Goal: Task Accomplishment & Management: Use online tool/utility

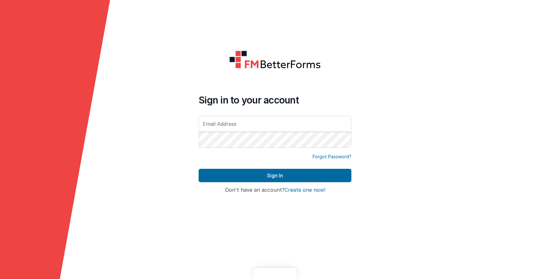
click at [218, 116] on input "text" at bounding box center [275, 124] width 153 height 16
click at [218, 124] on input "text" at bounding box center [275, 124] width 153 height 16
type input "[PERSON_NAME][EMAIL_ADDRESS][DOMAIN_NAME]"
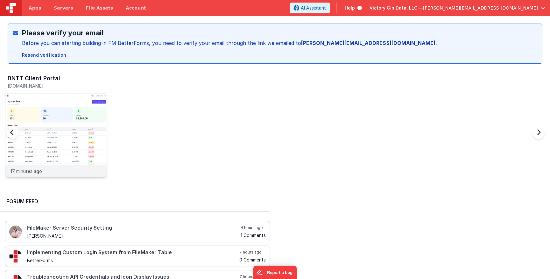
click at [74, 135] on img at bounding box center [55, 143] width 101 height 101
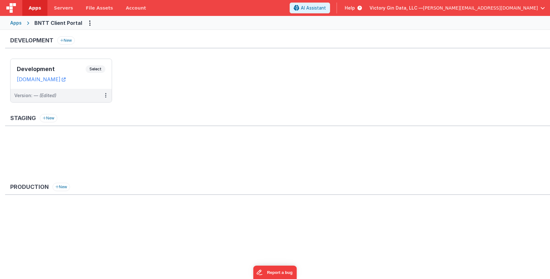
click at [286, 100] on ul "Development Select URLs bntt.clientportal.cloud Version: — (Edited)" at bounding box center [280, 84] width 540 height 50
click at [74, 68] on h3 "Development" at bounding box center [51, 69] width 69 height 6
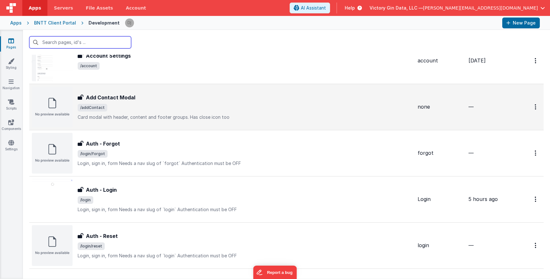
scroll to position [34, 0]
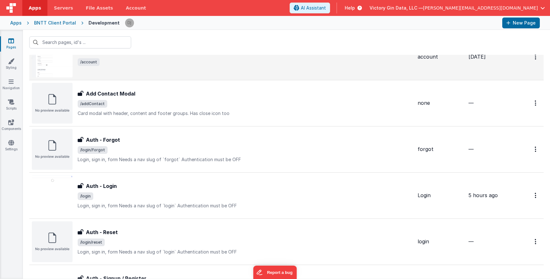
click at [243, 72] on div "Account Settings Account Settings /account" at bounding box center [222, 57] width 381 height 41
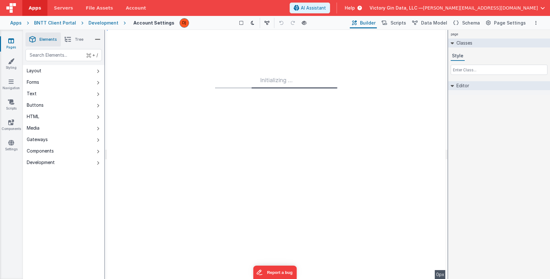
click at [13, 50] on link "Pages" at bounding box center [11, 44] width 23 height 13
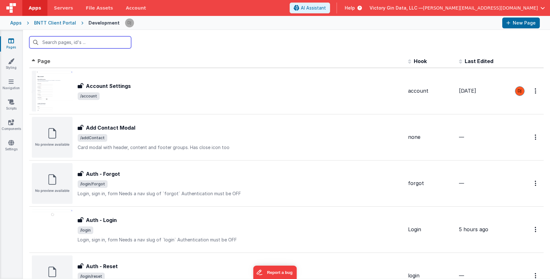
click at [69, 44] on input "text" at bounding box center [80, 42] width 102 height 12
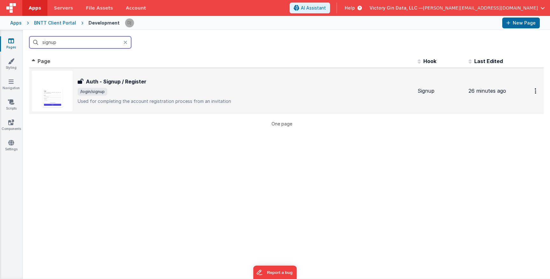
type input "signup"
click at [161, 86] on div "Auth - Signup / Register Auth - Signup / Register /login/signup Used for comple…" at bounding box center [245, 91] width 335 height 27
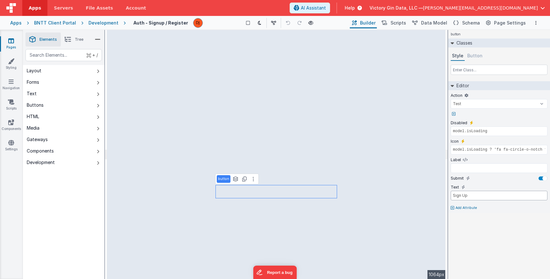
click at [472, 199] on input "Sign Up" at bounding box center [499, 196] width 97 height 10
click at [405, 25] on span "Scripts" at bounding box center [399, 23] width 16 height 6
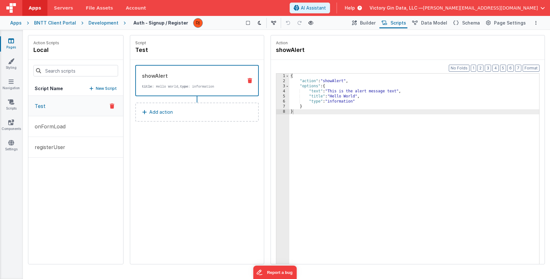
click at [67, 106] on button "Test" at bounding box center [75, 106] width 95 height 20
click at [166, 114] on p "Add action" at bounding box center [161, 112] width 24 height 8
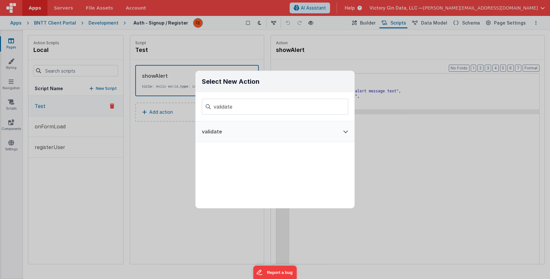
type input "validate"
click at [260, 131] on button "validate" at bounding box center [266, 131] width 141 height 20
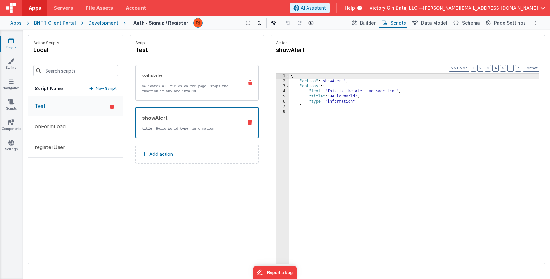
click at [183, 90] on p "Validates all fields on the page, stops the function if any are invalid" at bounding box center [190, 89] width 96 height 10
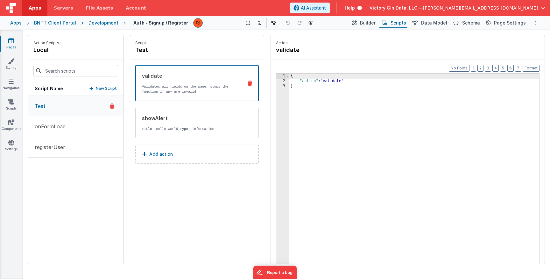
click at [385, 102] on div "{ "action" : "validate" }" at bounding box center [414, 184] width 250 height 220
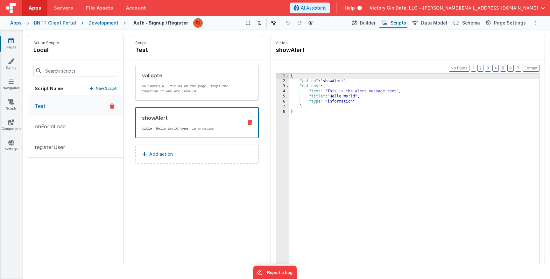
click at [192, 128] on p "title : Hello World, type : information" at bounding box center [190, 128] width 96 height 5
click at [367, 142] on div "{ "action" : "showAlert" , "options" : { "text" : "This is the alert message te…" at bounding box center [414, 184] width 250 height 220
click at [293, 77] on div "{ "action" : "showAlert" , "options" : { "text" : "This is the alert message te…" at bounding box center [414, 184] width 250 height 220
click at [212, 79] on div "validate" at bounding box center [190, 76] width 96 height 8
click at [189, 121] on div "showAlert" at bounding box center [190, 118] width 96 height 8
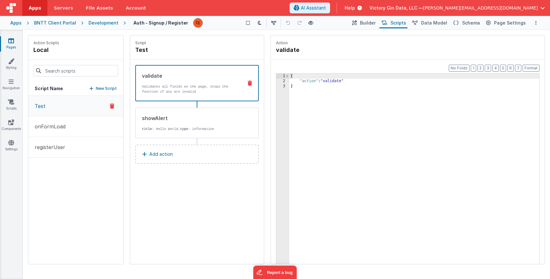
click at [204, 77] on div "validate" at bounding box center [190, 76] width 96 height 8
click at [469, 21] on span "Schema" at bounding box center [471, 23] width 18 height 6
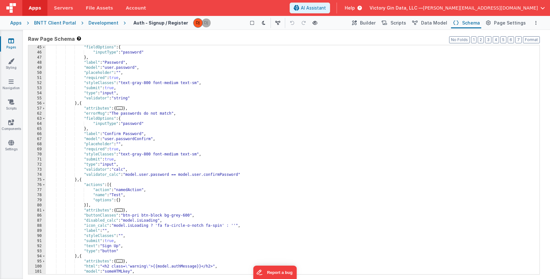
scroll to position [150, 0]
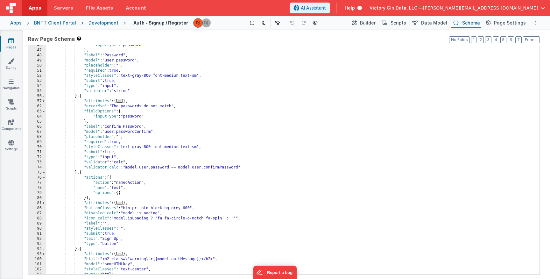
click at [159, 245] on div ""inputType" : "password" } , "label" : "Password" , "model" : "user.password" ,…" at bounding box center [293, 162] width 494 height 239
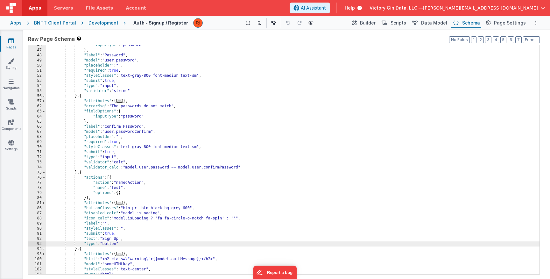
click at [130, 196] on div ""inputType" : "password" } , "label" : "Password" , "model" : "user.password" ,…" at bounding box center [293, 162] width 494 height 239
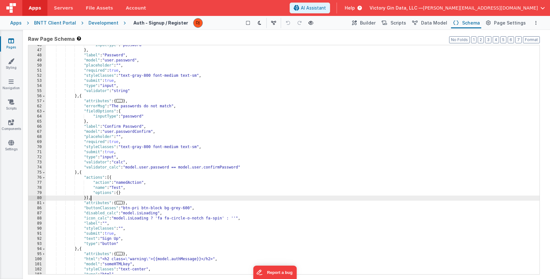
click at [130, 195] on div ""inputType" : "password" } , "label" : "Password" , "model" : "user.password" ,…" at bounding box center [293, 162] width 494 height 239
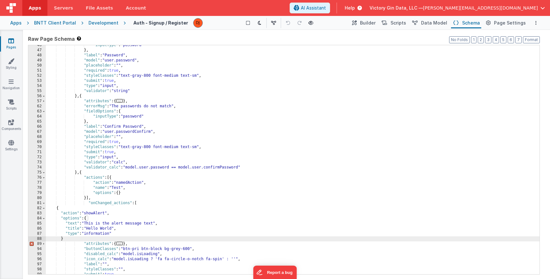
scroll to position [155, 0]
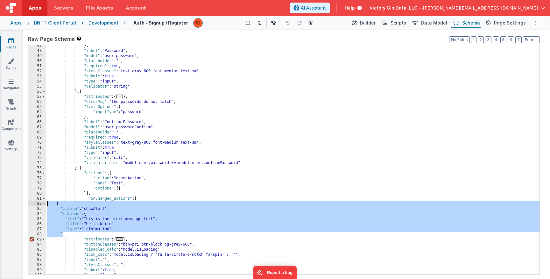
drag, startPoint x: 52, startPoint y: 210, endPoint x: 44, endPoint y: 202, distance: 11.7
click at [46, 202] on div "} , "label" : "Password" , "model" : "user.password" , "placeholder" : "" , "re…" at bounding box center [293, 159] width 494 height 229
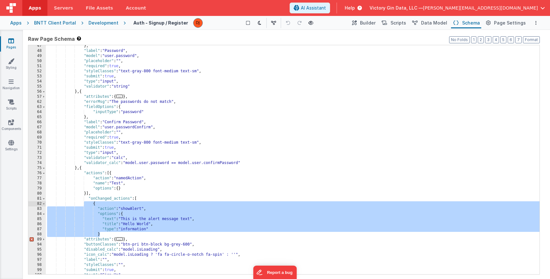
click at [89, 200] on div "} , "label" : "Password" , "model" : "user.password" , "placeholder" : "" , "re…" at bounding box center [293, 162] width 494 height 239
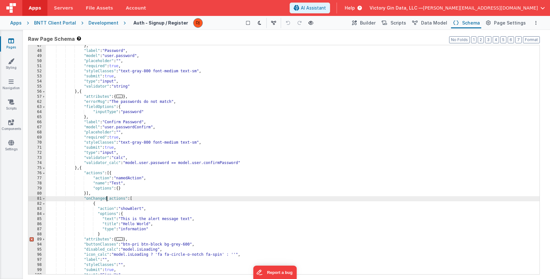
click at [107, 198] on div "} , "label" : "Password" , "model" : "user.password" , "placeholder" : "" , "re…" at bounding box center [293, 162] width 494 height 239
click at [165, 223] on div "} , "label" : "Password" , "model" : "user.password" , "placeholder" : "" , "re…" at bounding box center [293, 162] width 494 height 239
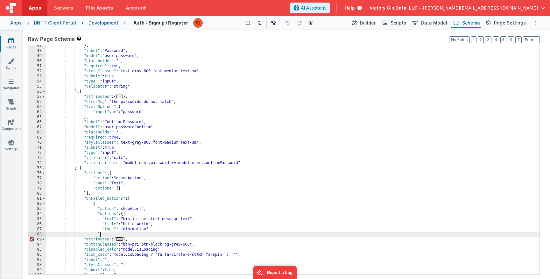
click at [167, 233] on div "} , "label" : "Password" , "model" : "user.password" , "placeholder" : "" , "re…" at bounding box center [293, 162] width 494 height 239
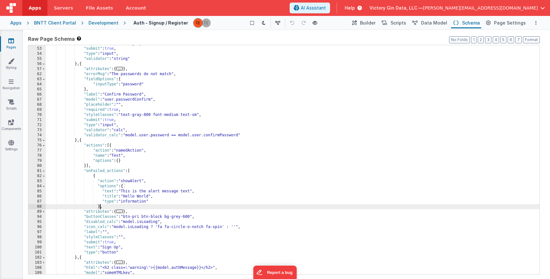
scroll to position [182, 0]
click at [109, 206] on div ""styleClasses" : "text-gray-800 font-medium text-sm" , "submit" : true , "type"…" at bounding box center [293, 160] width 494 height 239
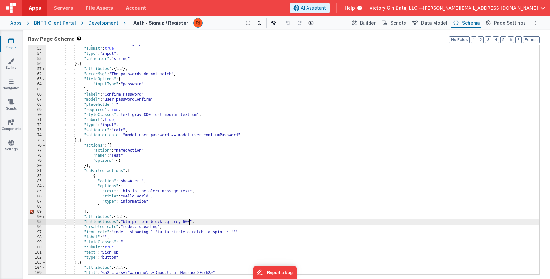
click at [189, 220] on div ""styleClasses" : "text-gray-800 font-medium text-sm" , "submit" : true , "type"…" at bounding box center [293, 160] width 494 height 239
click at [189, 270] on div ""styleClasses" : "text-gray-800 font-medium text-sm" , "submit" : true , "type"…" at bounding box center [293, 160] width 494 height 239
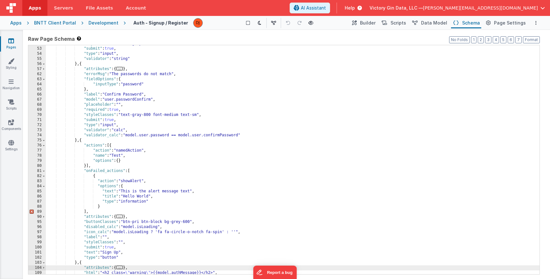
click at [98, 208] on div ""styleClasses" : "text-gray-800 font-medium text-sm" , "submit" : true , "type"…" at bounding box center [293, 160] width 494 height 239
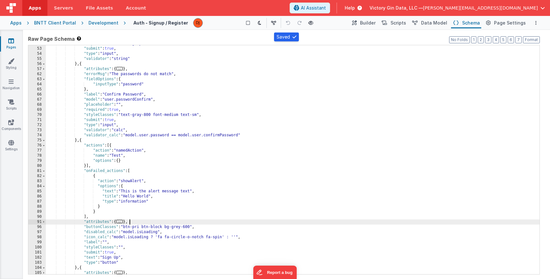
click at [181, 220] on div ""styleClasses" : "text-gray-800 font-medium text-sm" , "submit" : true , "type"…" at bounding box center [293, 160] width 494 height 239
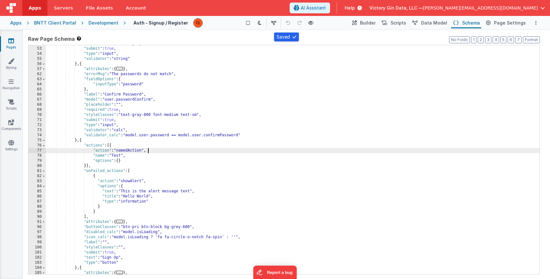
click at [220, 151] on div ""styleClasses" : "text-gray-800 font-medium text-sm" , "submit" : true , "type"…" at bounding box center [293, 160] width 494 height 239
click at [400, 25] on span "Scripts" at bounding box center [399, 23] width 16 height 6
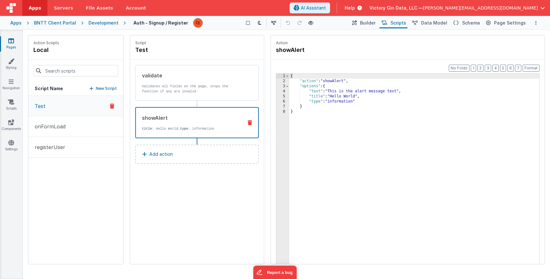
click at [187, 124] on div "showAlert title : Hello World, type : information" at bounding box center [187, 122] width 102 height 17
click at [250, 125] on icon at bounding box center [250, 122] width 4 height 5
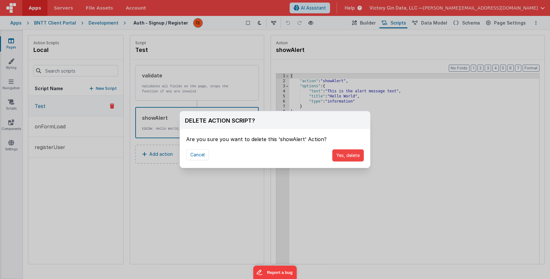
click at [351, 146] on div "Cancel Yes, delete" at bounding box center [275, 155] width 190 height 25
click at [351, 155] on button "Yes, delete" at bounding box center [348, 155] width 32 height 12
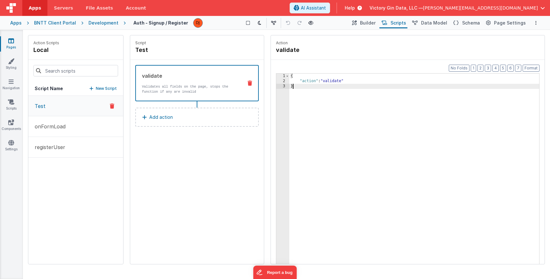
click at [351, 155] on div "{ "action" : "validate" }" at bounding box center [414, 184] width 250 height 220
click at [410, 161] on div "{ "action" : "validate" }" at bounding box center [414, 184] width 250 height 220
click at [148, 95] on div "validate Validates all fields on the page, stops the function if any are invalid" at bounding box center [197, 83] width 124 height 36
click at [517, 6] on span "[PERSON_NAME][EMAIL_ADDRESS][DOMAIN_NAME]" at bounding box center [480, 8] width 115 height 6
click at [354, 57] on button at bounding box center [275, 139] width 550 height 279
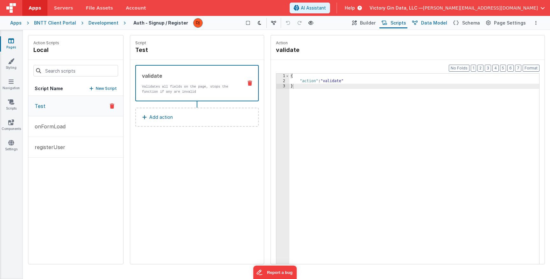
click at [417, 24] on button "Data Model" at bounding box center [429, 23] width 39 height 11
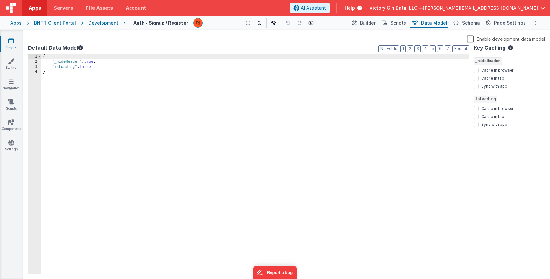
click at [449, 19] on button "Data Model" at bounding box center [429, 23] width 39 height 11
click at [470, 20] on button "Schema" at bounding box center [466, 23] width 30 height 11
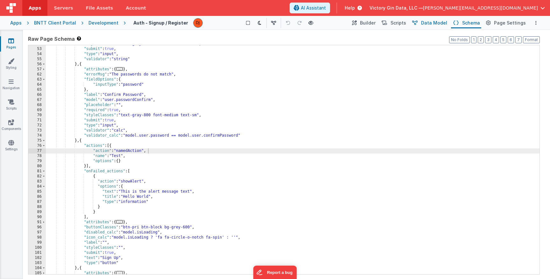
click at [435, 25] on span "Data Model" at bounding box center [434, 23] width 26 height 6
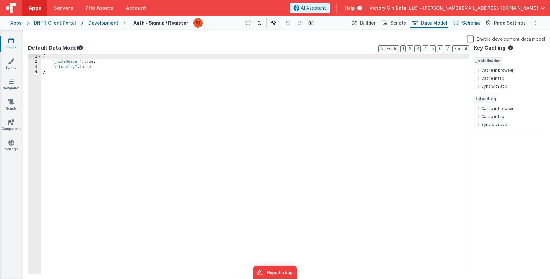
click at [469, 28] on button "Schema" at bounding box center [466, 23] width 30 height 11
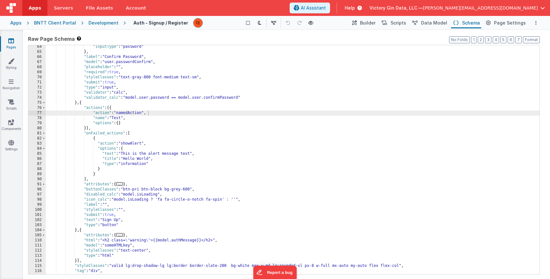
scroll to position [220, 0]
click at [205, 143] on div ""inputType" : "password" } , "label" : "Confirm Password" , "model" : "user.pas…" at bounding box center [293, 164] width 494 height 239
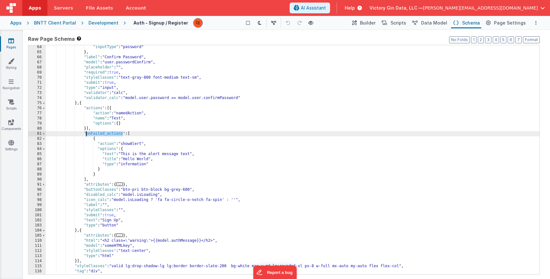
drag, startPoint x: 123, startPoint y: 134, endPoint x: 87, endPoint y: 135, distance: 36.3
click at [87, 135] on div ""inputType" : "password" } , "label" : "Confirm Password" , "model" : "user.pas…" at bounding box center [293, 164] width 494 height 239
click at [503, 6] on span "[PERSON_NAME][EMAIL_ADDRESS][DOMAIN_NAME]" at bounding box center [480, 8] width 115 height 6
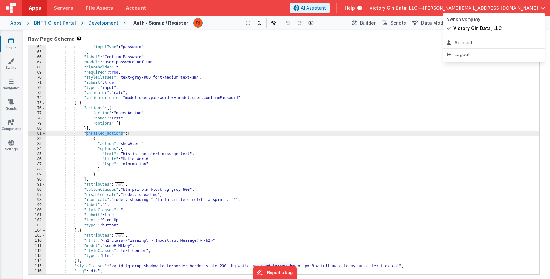
click at [424, 7] on button at bounding box center [275, 139] width 550 height 279
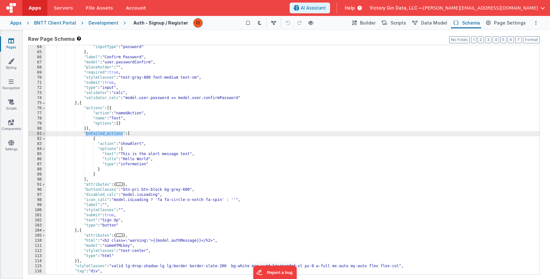
click at [355, 9] on span "Help" at bounding box center [350, 8] width 10 height 6
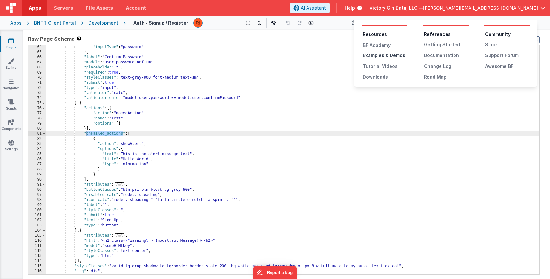
click at [376, 55] on div "Examples & Demos" at bounding box center [385, 55] width 45 height 6
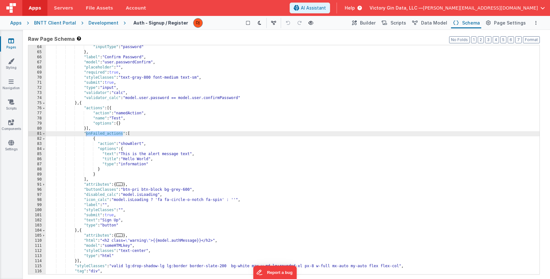
click at [531, 22] on div at bounding box center [534, 23] width 11 height 8
click at [536, 22] on icon "Options" at bounding box center [536, 23] width 1 height 4
click at [536, 22] on button at bounding box center [275, 139] width 550 height 279
click at [520, 26] on span "Page Settings" at bounding box center [510, 23] width 32 height 6
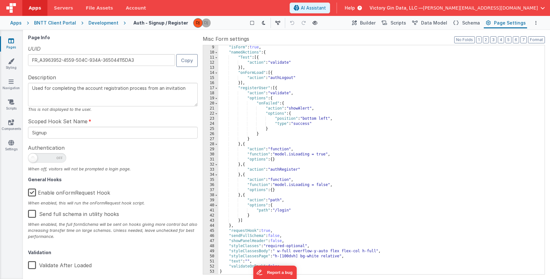
scroll to position [32, 0]
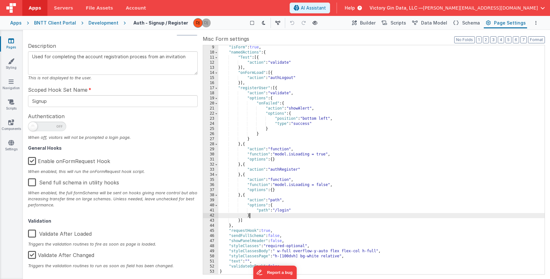
click at [323, 218] on div ""isForm" : true , "namedActions" : { "Test" : [{ "action" : "validate" }] , "on…" at bounding box center [381, 164] width 326 height 239
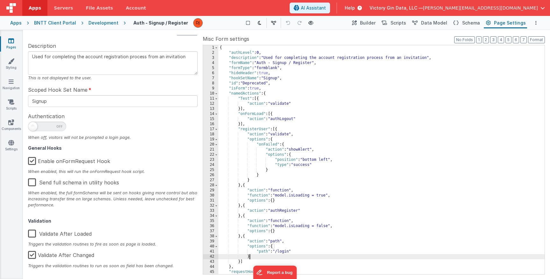
scroll to position [0, 0]
click at [474, 22] on span "Schema" at bounding box center [471, 23] width 18 height 6
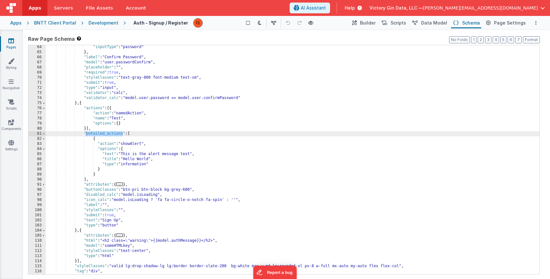
scroll to position [220, 0]
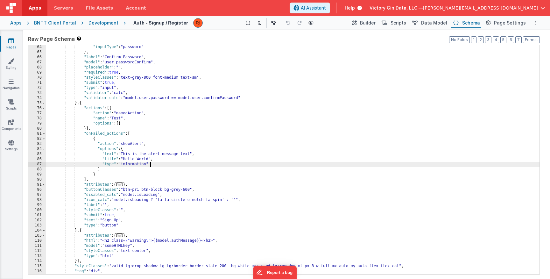
click at [258, 164] on div ""inputType" : "password" } , "label" : "Confirm Password" , "model" : "user.pas…" at bounding box center [293, 164] width 494 height 239
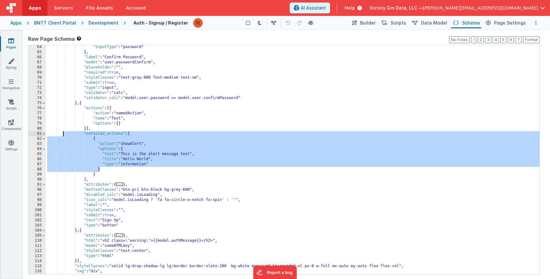
drag, startPoint x: 180, startPoint y: 170, endPoint x: 64, endPoint y: 135, distance: 121.4
click at [64, 135] on div ""inputType" : "password" } , "label" : "Confirm Password" , "model" : "user.pas…" at bounding box center [293, 164] width 494 height 239
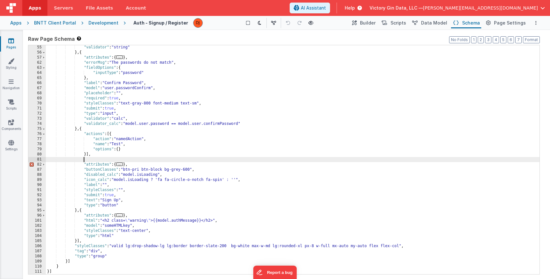
scroll to position [189, 0]
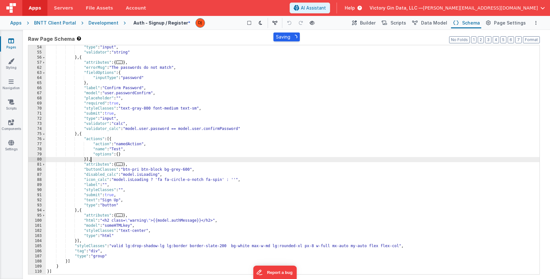
click at [190, 174] on div ""type" : "input" , "validator" : "string" } , { "attributes" : { ... } , "error…" at bounding box center [293, 164] width 494 height 239
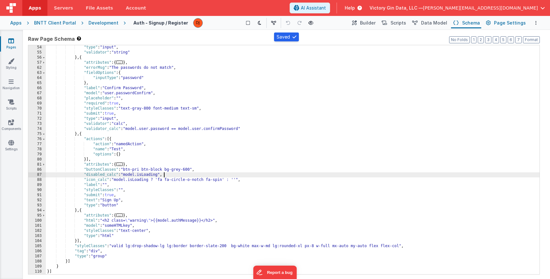
click at [510, 23] on span "Page Settings" at bounding box center [510, 23] width 32 height 6
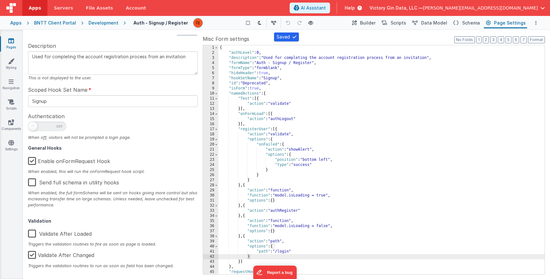
scroll to position [32, 0]
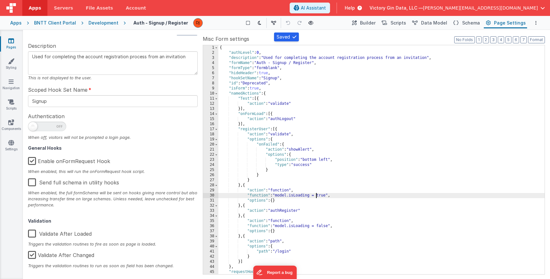
click at [316, 195] on div "{ "authLevel" : 0 , "description" : "Used for completing the account registrati…" at bounding box center [381, 164] width 326 height 239
click at [262, 142] on div "{ "authLevel" : 0 , "description" : "Used for completing the account registrati…" at bounding box center [381, 164] width 326 height 239
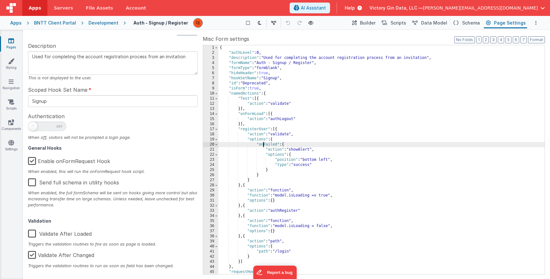
click at [262, 142] on div "{ "authLevel" : 0 , "description" : "Used for completing the account registrati…" at bounding box center [381, 164] width 326 height 239
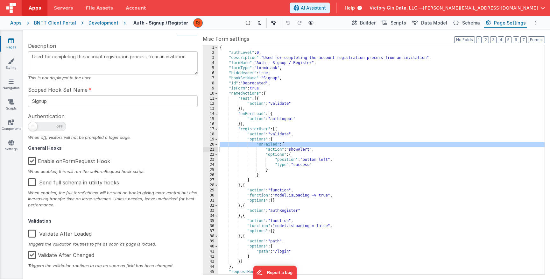
click at [285, 147] on div "{ "authLevel" : 0 , "description" : "Used for completing the account registrati…" at bounding box center [381, 164] width 326 height 239
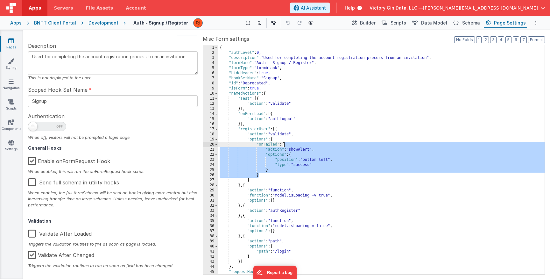
click at [285, 147] on div "{ "authLevel" : 0 , "description" : "Used for completing the account registrati…" at bounding box center [381, 164] width 326 height 239
click at [260, 153] on div "{ "authLevel" : 0 , "description" : "Used for completing the account registrati…" at bounding box center [381, 164] width 326 height 239
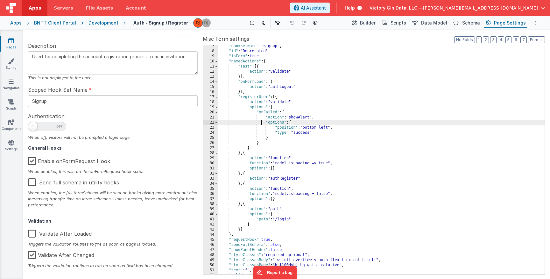
scroll to position [0, 0]
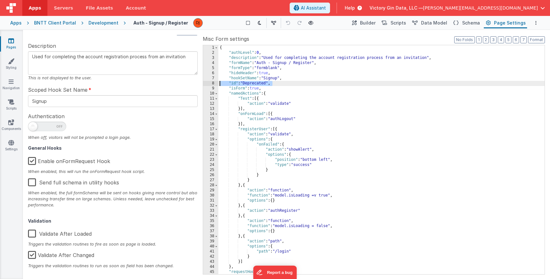
drag, startPoint x: 294, startPoint y: 85, endPoint x: 189, endPoint y: 84, distance: 105.7
click at [218, 84] on div "{ "authLevel" : 0 , "description" : "Used for completing the account registrati…" at bounding box center [381, 159] width 326 height 229
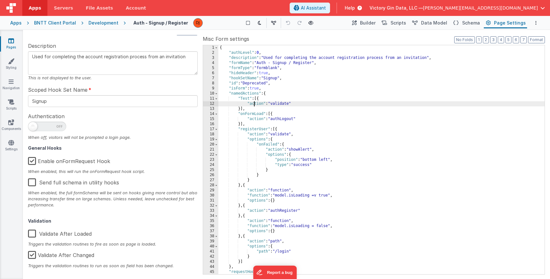
click at [255, 102] on div "{ "authLevel" : 0 , "description" : "Used for completing the account registrati…" at bounding box center [381, 164] width 326 height 239
click at [263, 102] on div "{ "authLevel" : 0 , "description" : "Used for completing the account registrati…" at bounding box center [381, 164] width 326 height 239
click at [395, 22] on button "Scripts" at bounding box center [394, 23] width 28 height 11
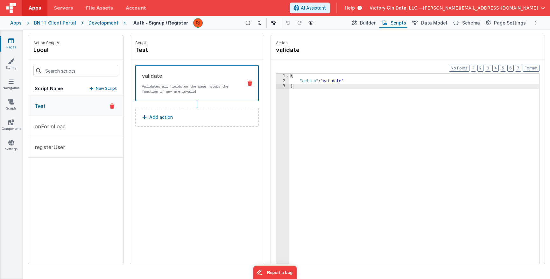
click at [91, 103] on button "Test" at bounding box center [75, 106] width 95 height 20
click at [429, 24] on span "Data Model" at bounding box center [434, 23] width 26 height 6
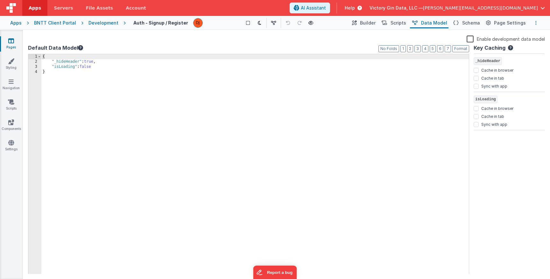
click at [535, 23] on button "Options" at bounding box center [536, 23] width 8 height 8
click at [535, 23] on button at bounding box center [275, 139] width 550 height 279
click at [370, 11] on div "Help" at bounding box center [353, 8] width 32 height 11
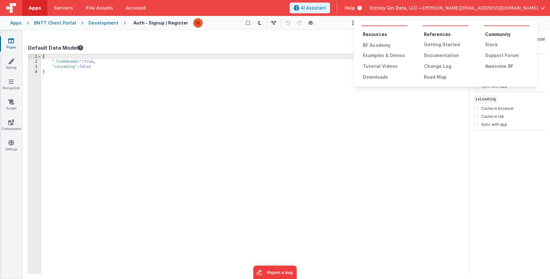
click at [398, 161] on button at bounding box center [275, 139] width 550 height 279
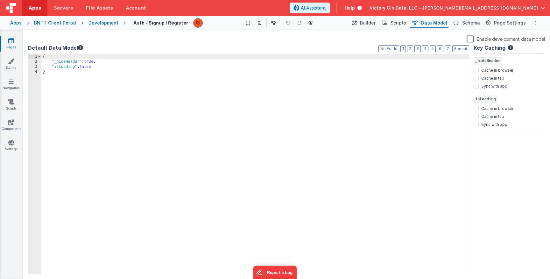
click at [12, 33] on div "Pages Styling Navigation Scripts Components Settings" at bounding box center [11, 154] width 23 height 249
click at [406, 25] on span "Scripts" at bounding box center [399, 23] width 16 height 6
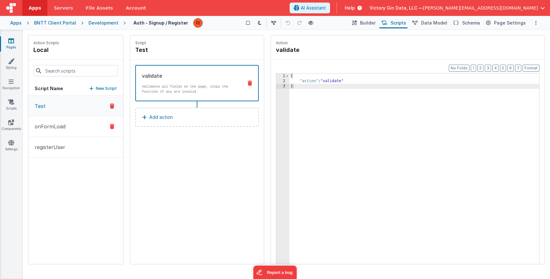
click at [79, 131] on button "onFormLoad" at bounding box center [75, 126] width 95 height 21
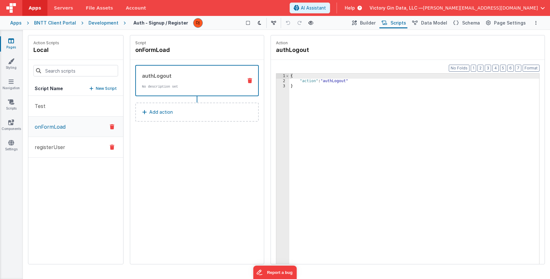
click at [50, 150] on p "registerUser" at bounding box center [48, 147] width 34 height 8
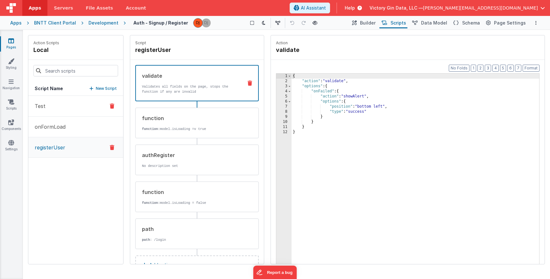
click at [71, 109] on button "Test" at bounding box center [75, 106] width 95 height 21
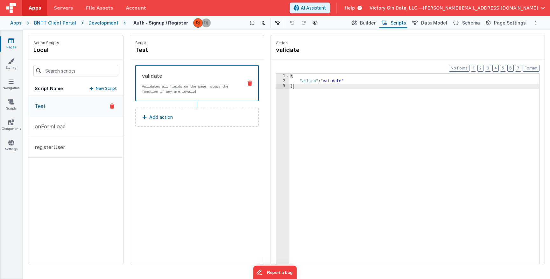
click at [374, 101] on div "{ "action" : "validate" }" at bounding box center [414, 184] width 250 height 220
click at [374, 84] on div "{ "action" : "validate" }" at bounding box center [414, 184] width 250 height 220
click at [97, 137] on button "registerUser" at bounding box center [75, 147] width 95 height 21
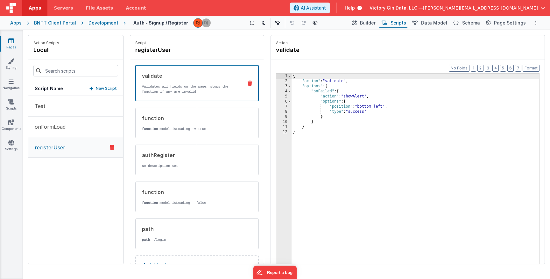
click at [89, 144] on button "registerUser" at bounding box center [75, 147] width 95 height 20
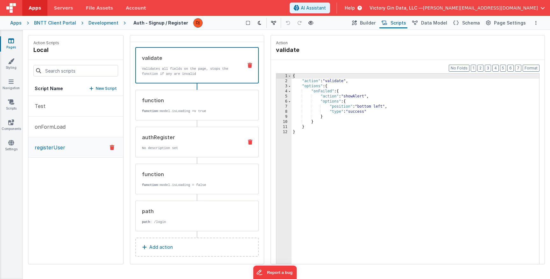
scroll to position [22, 0]
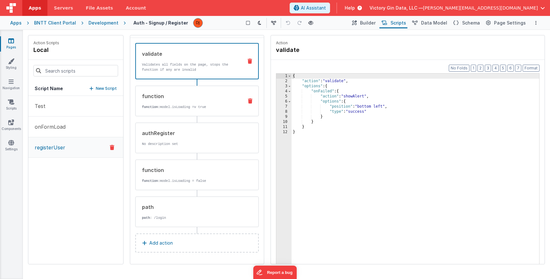
click at [215, 112] on div "function function: model.isLoading =v true" at bounding box center [197, 101] width 124 height 31
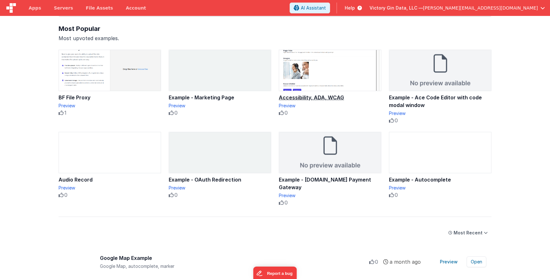
scroll to position [54, 0]
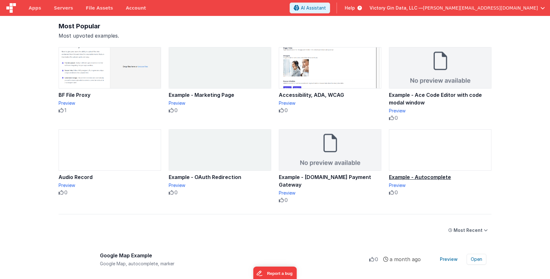
click at [424, 137] on img at bounding box center [440, 150] width 102 height 41
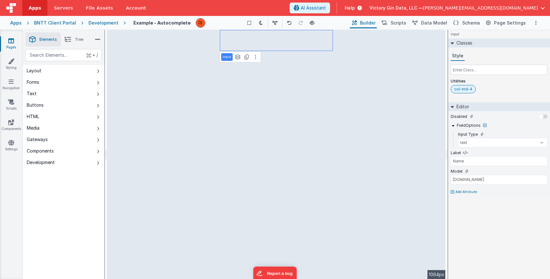
type input "Description"
type input "company.description"
type input "Data Object"
type input "company"
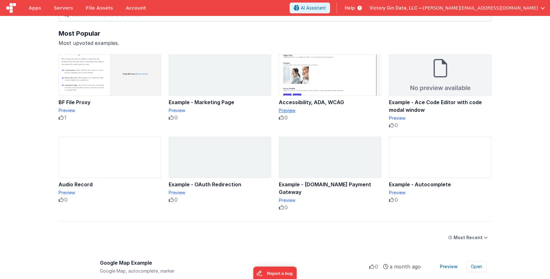
scroll to position [49, 0]
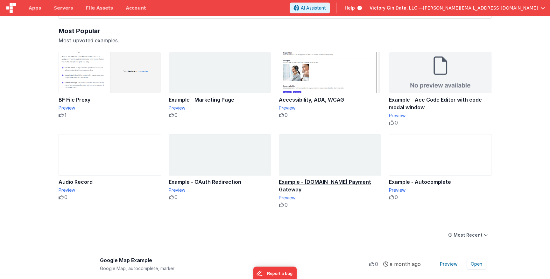
click at [362, 154] on img at bounding box center [330, 154] width 102 height 41
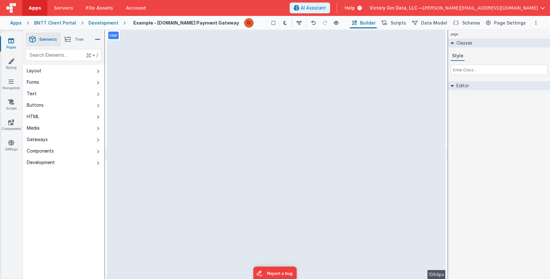
click at [138, 44] on div "page --> 1064px" at bounding box center [276, 154] width 339 height 249
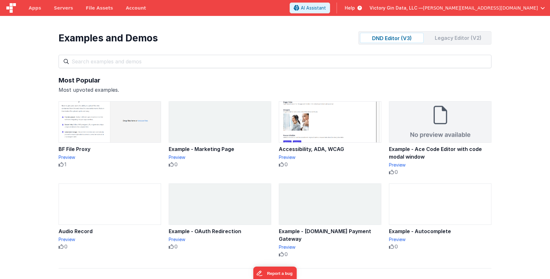
click at [355, 7] on span "Help" at bounding box center [350, 8] width 10 height 6
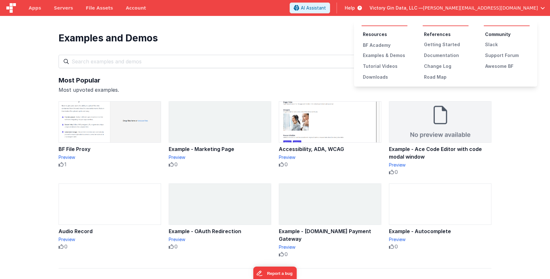
click at [281, 41] on button at bounding box center [275, 139] width 550 height 279
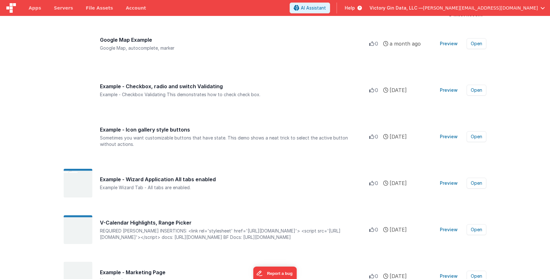
scroll to position [271, 0]
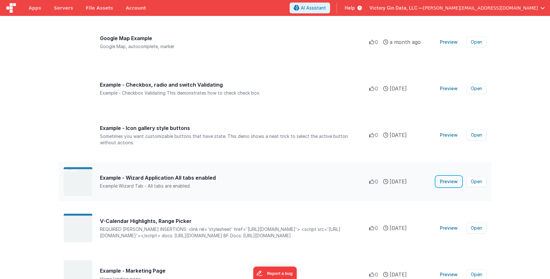
click at [455, 182] on button "Preview" at bounding box center [448, 181] width 25 height 10
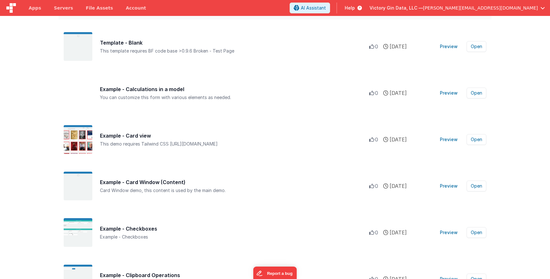
scroll to position [825, 0]
click at [482, 184] on button "Open" at bounding box center [477, 185] width 20 height 11
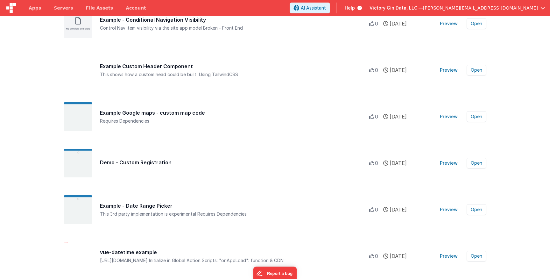
scroll to position [1188, 0]
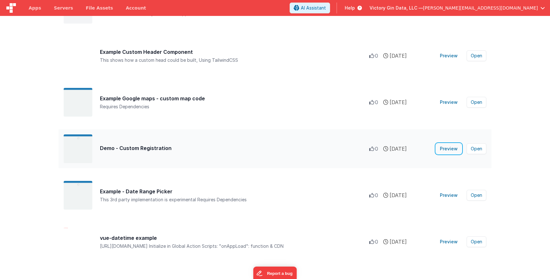
click at [449, 150] on button "Preview" at bounding box center [448, 149] width 25 height 10
click at [478, 153] on button "Open" at bounding box center [477, 148] width 20 height 11
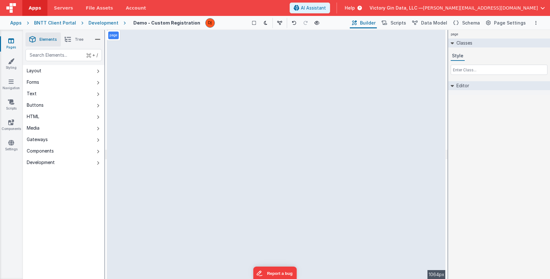
click at [311, 111] on div "page --> 1064px" at bounding box center [276, 154] width 339 height 249
click at [313, 113] on div "page --> 1064px" at bounding box center [276, 154] width 339 height 249
click at [416, 153] on div "page --> 1064px" at bounding box center [276, 154] width 339 height 249
click at [306, 154] on div "page --> 1064px" at bounding box center [276, 154] width 339 height 249
click at [306, 170] on div "page --> 1064px" at bounding box center [276, 154] width 339 height 249
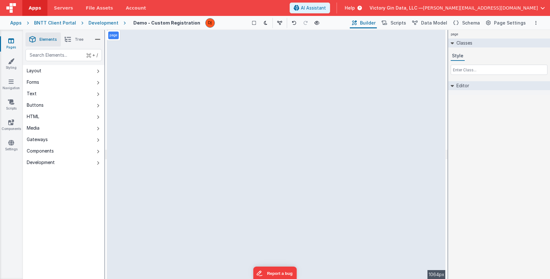
click at [306, 166] on div "page --> 1064px" at bounding box center [276, 154] width 339 height 249
click at [295, 162] on div "page --> 1064px" at bounding box center [276, 154] width 339 height 249
click at [357, 97] on div "page --> 1064px" at bounding box center [276, 154] width 339 height 249
click at [299, 98] on div "page --> 1064px" at bounding box center [276, 154] width 339 height 249
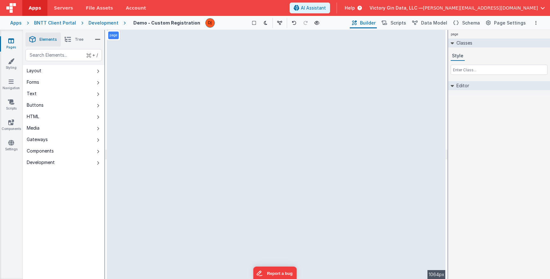
click at [299, 76] on div "page --> 1064px" at bounding box center [276, 154] width 339 height 249
click at [292, 51] on div "page --> 1064px" at bounding box center [276, 154] width 339 height 249
click at [292, 56] on div "page --> 1064px" at bounding box center [276, 154] width 339 height 249
click at [406, 20] on span "Scripts" at bounding box center [399, 23] width 16 height 6
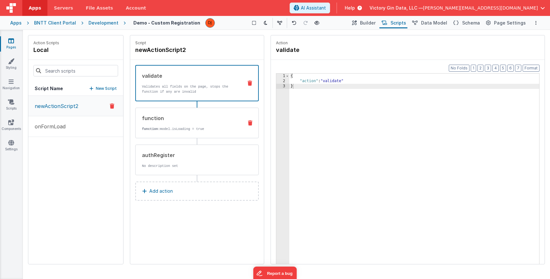
click at [181, 132] on div "function function: model.isLoading = true" at bounding box center [197, 123] width 124 height 31
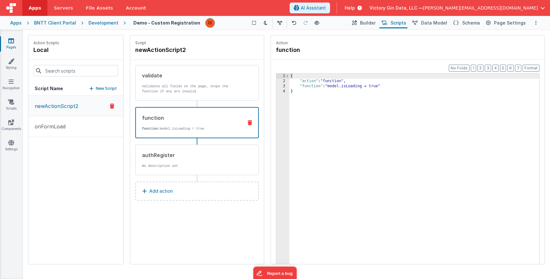
click at [49, 105] on p "newActionScript2" at bounding box center [54, 106] width 47 height 8
click at [61, 123] on p "onFormLoad" at bounding box center [48, 127] width 35 height 8
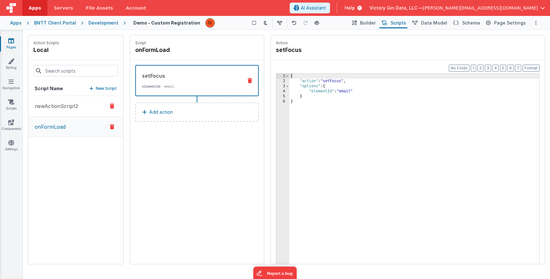
click at [72, 99] on button "newActionScript2" at bounding box center [75, 106] width 95 height 21
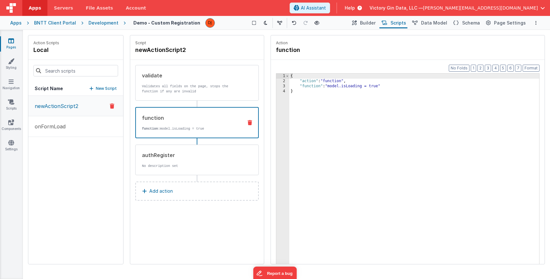
click at [218, 127] on p "function: model.isLoading = true" at bounding box center [190, 128] width 96 height 5
click at [203, 158] on div "authRegister" at bounding box center [190, 155] width 96 height 8
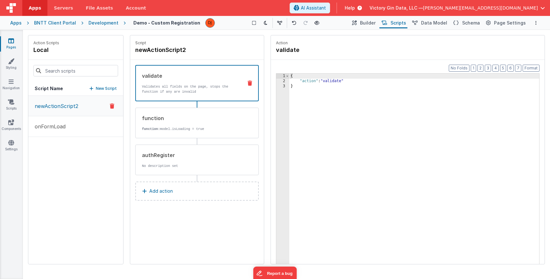
click at [184, 92] on p "Validates all fields on the page, stops the function if any are invalid" at bounding box center [190, 89] width 96 height 10
click at [376, 25] on span "Builder" at bounding box center [368, 23] width 16 height 6
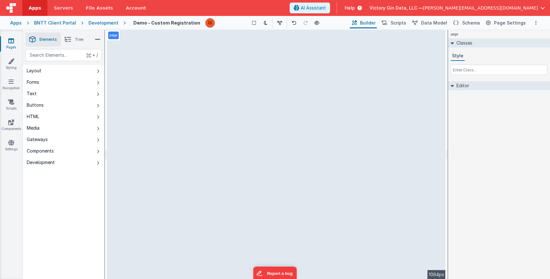
click at [273, 99] on div "page --> 1064px" at bounding box center [276, 154] width 339 height 249
click at [273, 88] on div "page --> 1064px" at bounding box center [276, 154] width 339 height 249
click at [282, 81] on div "page --> 1064px" at bounding box center [276, 154] width 339 height 249
click at [464, 21] on button "Schema" at bounding box center [466, 23] width 30 height 11
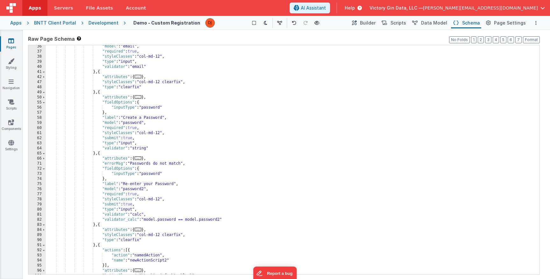
scroll to position [98, 0]
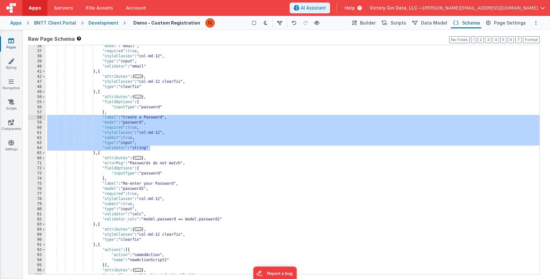
drag, startPoint x: 161, startPoint y: 145, endPoint x: 0, endPoint y: 118, distance: 163.4
click at [46, 118] on div ""model" : "email" , "required" : true , "styleClasses" : "col-md-12" , "type" :…" at bounding box center [293, 159] width 494 height 229
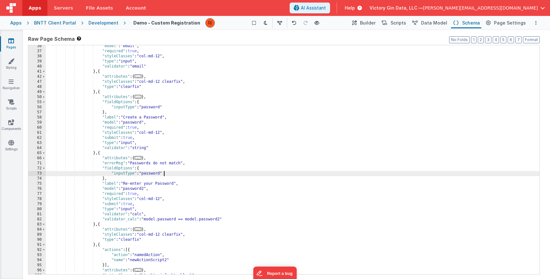
click at [176, 172] on div ""model" : "email" , "required" : true , "styleClasses" : "col-md-12" , "type" :…" at bounding box center [293, 163] width 494 height 239
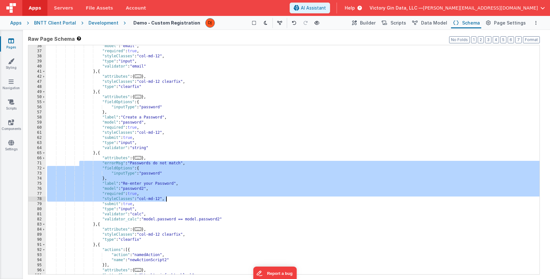
drag, startPoint x: 78, startPoint y: 164, endPoint x: 271, endPoint y: 200, distance: 195.7
click at [271, 200] on div ""model" : "email" , "required" : true , "styleClasses" : "col-md-12" , "type" :…" at bounding box center [293, 163] width 494 height 239
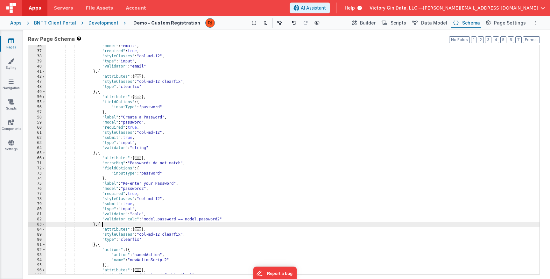
click at [271, 224] on div ""model" : "email" , "required" : true , "styleClasses" : "col-md-12" , "type" :…" at bounding box center [293, 163] width 494 height 239
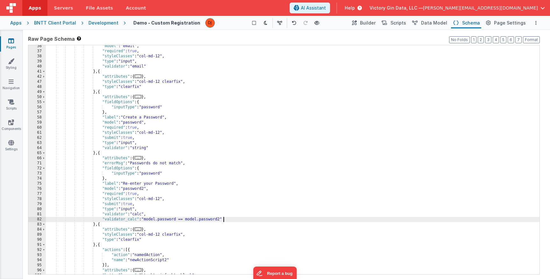
click at [236, 219] on div ""model" : "email" , "required" : true , "styleClasses" : "col-md-12" , "type" :…" at bounding box center [293, 163] width 494 height 239
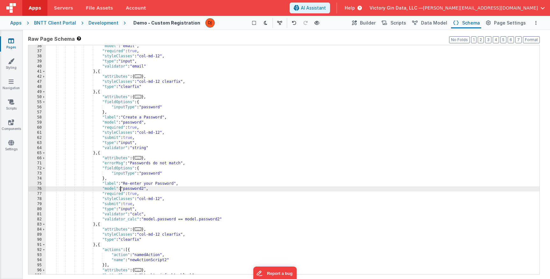
click at [121, 189] on div ""model" : "email" , "required" : true , "styleClasses" : "col-md-12" , "type" :…" at bounding box center [293, 163] width 494 height 239
click at [142, 189] on div ""model" : "email" , "required" : true , "styleClasses" : "col-md-12" , "type" :…" at bounding box center [293, 163] width 494 height 239
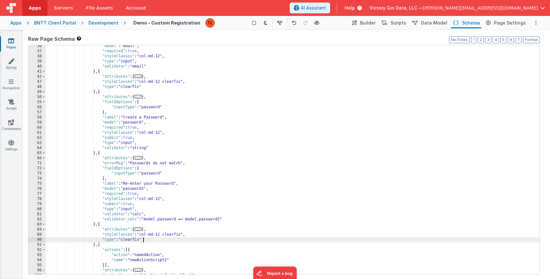
click at [237, 238] on div ""model" : "email" , "required" : true , "styleClasses" : "col-md-12" , "type" :…" at bounding box center [293, 163] width 494 height 239
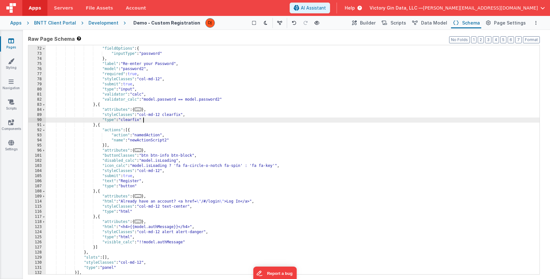
scroll to position [219, 0]
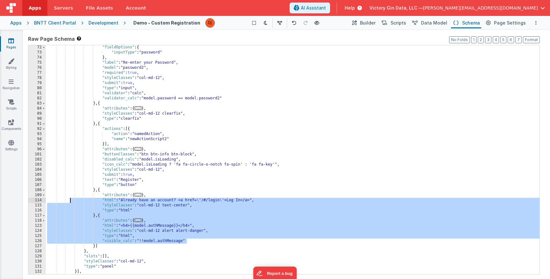
drag, startPoint x: 197, startPoint y: 243, endPoint x: 69, endPoint y: 200, distance: 134.9
click at [69, 200] on div ""fieldOptions" : { "inputType" : "password" } , "label" : "Re-enter your Passwo…" at bounding box center [293, 164] width 494 height 239
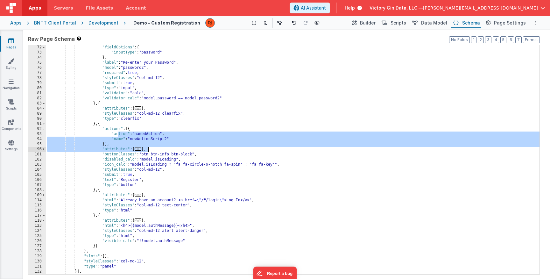
drag, startPoint x: 118, startPoint y: 134, endPoint x: 183, endPoint y: 151, distance: 66.4
click at [183, 151] on div ""fieldOptions" : { "inputType" : "password" } , "label" : "Re-enter your Passwo…" at bounding box center [293, 164] width 494 height 239
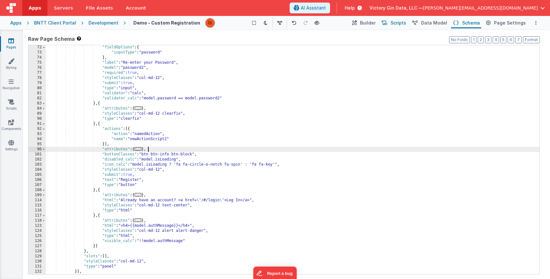
click at [405, 23] on span "Scripts" at bounding box center [399, 23] width 16 height 6
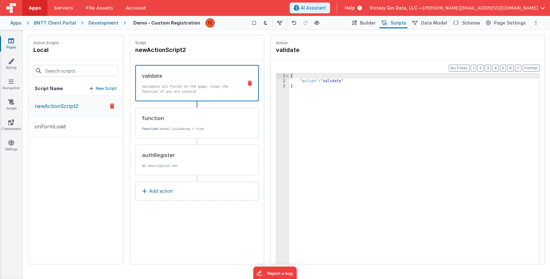
click at [63, 99] on button "newActionScript2" at bounding box center [75, 106] width 95 height 20
click at [205, 128] on p "function: model.isLoading = true" at bounding box center [190, 128] width 96 height 5
click at [195, 94] on div "validate Validates all fields on the page, stops the function if any are invalid" at bounding box center [197, 83] width 124 height 36
click at [201, 200] on button "Add action" at bounding box center [197, 191] width 124 height 19
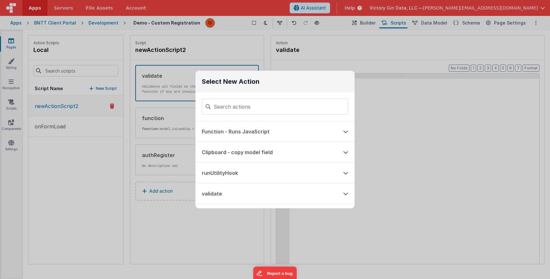
click at [201, 168] on div "Function - Runs JavaScript Clipboard - copy model field runUtilityHook validate…" at bounding box center [275, 164] width 159 height 87
click at [417, 84] on div "Select New Action Function - Runs JavaScript Clipboard - copy model field runUt…" at bounding box center [275, 139] width 550 height 279
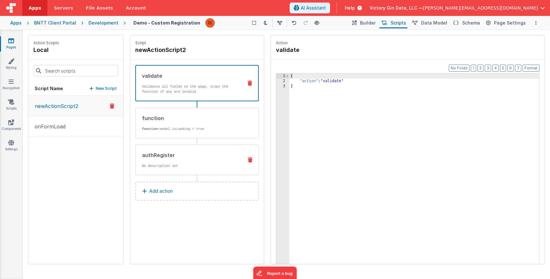
click at [219, 157] on div "authRegister" at bounding box center [190, 155] width 96 height 8
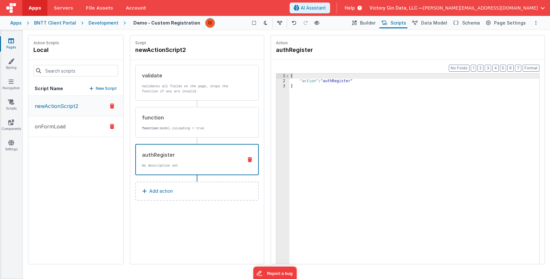
click at [41, 131] on button "onFormLoad" at bounding box center [75, 126] width 95 height 21
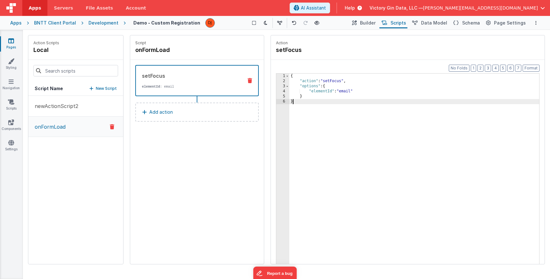
drag, startPoint x: 379, startPoint y: 115, endPoint x: 264, endPoint y: -46, distance: 198.1
click at [289, 74] on div "{ "action" : "setFocus" , "options" : { "elementId" : "email" } }" at bounding box center [414, 179] width 250 height 210
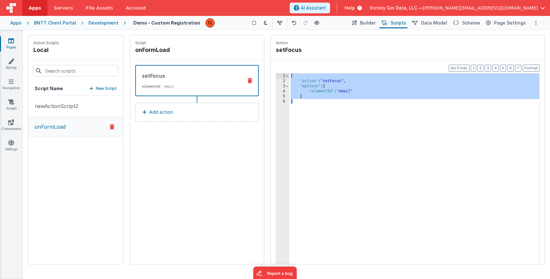
click at [398, 161] on div "{ "action" : "setFocus" , "options" : { "elementId" : "email" } }" at bounding box center [414, 184] width 250 height 220
